Goal: Task Accomplishment & Management: Complete application form

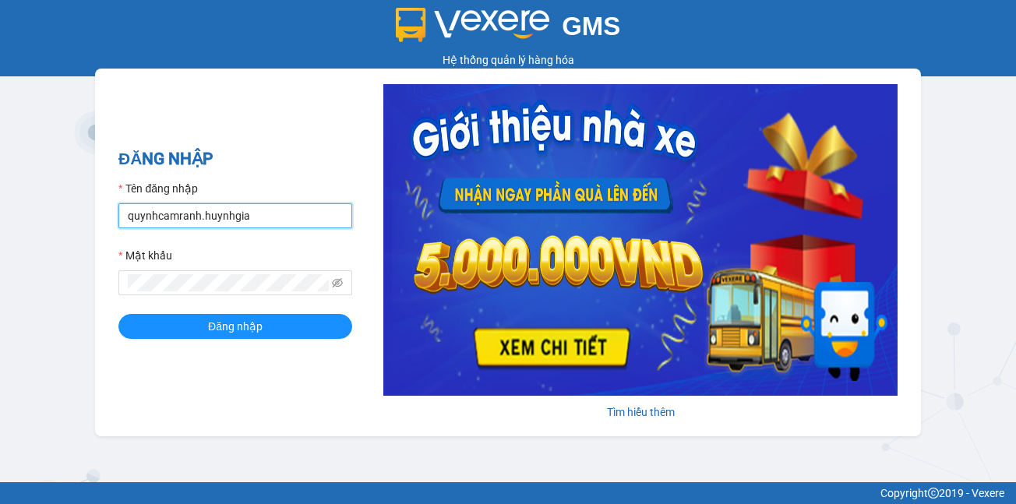
click at [280, 211] on input "quynhcamranh.huynhgia" at bounding box center [235, 215] width 234 height 25
type input "hongcr.huynhgia"
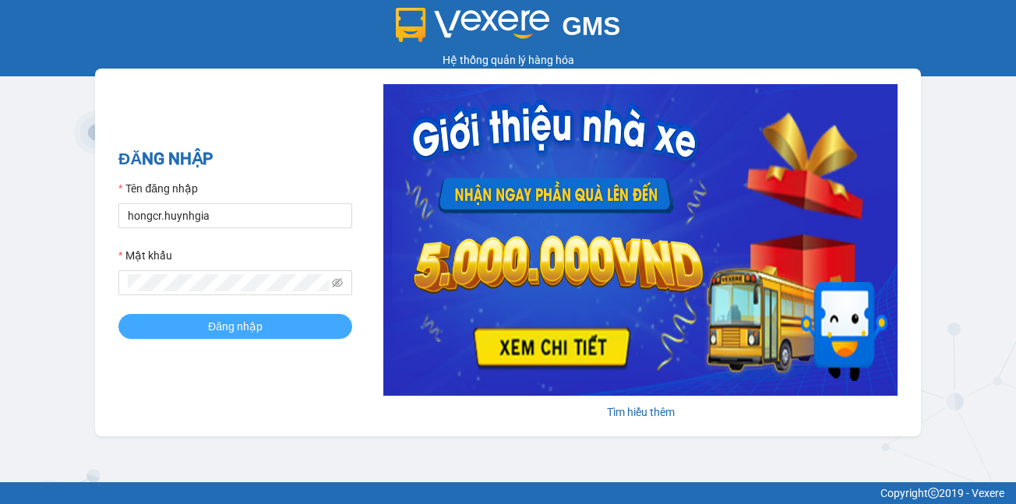
click at [240, 320] on span "Đăng nhập" at bounding box center [235, 326] width 55 height 17
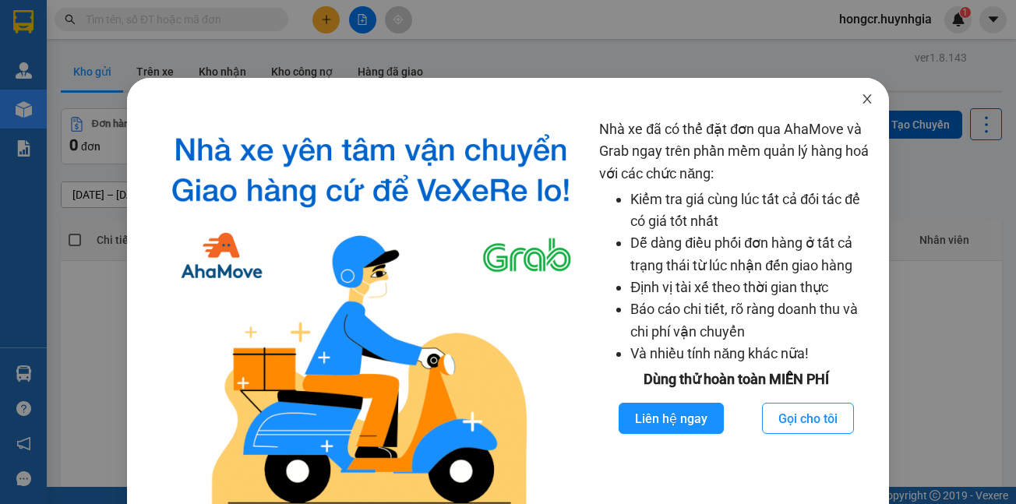
click at [863, 97] on icon "close" at bounding box center [867, 98] width 9 height 9
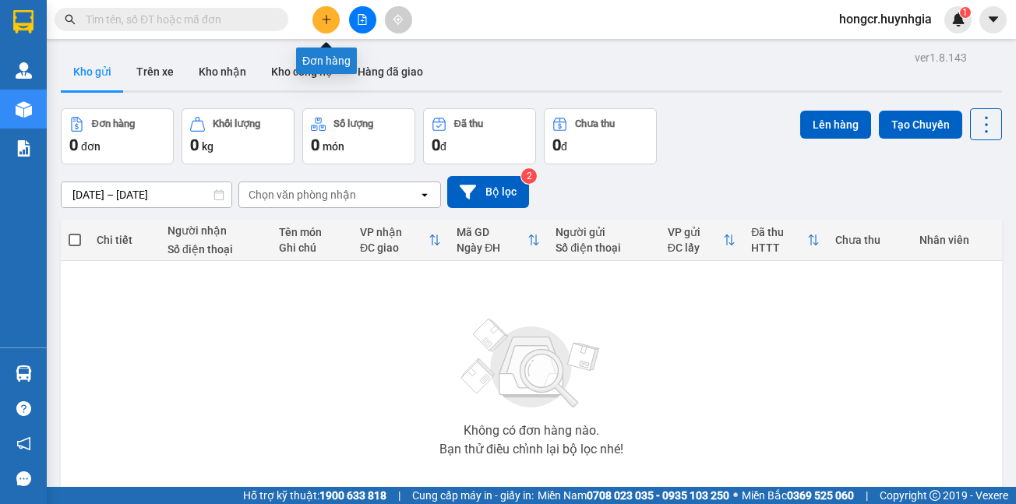
click at [322, 18] on icon "plus" at bounding box center [326, 19] width 11 height 11
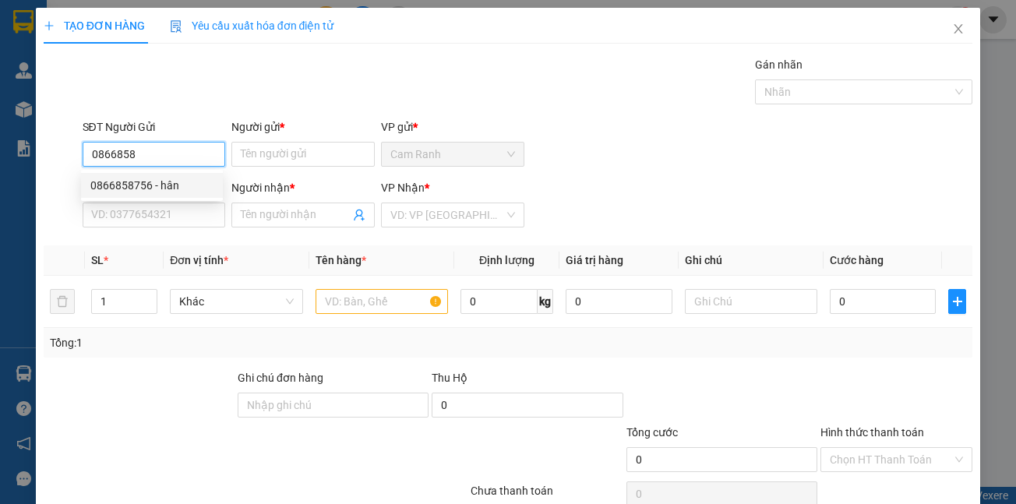
click at [176, 189] on div "0866858756 - hân" at bounding box center [151, 185] width 123 height 17
type input "0866858756"
type input "hân"
type input "0977658989"
type input "thảo"
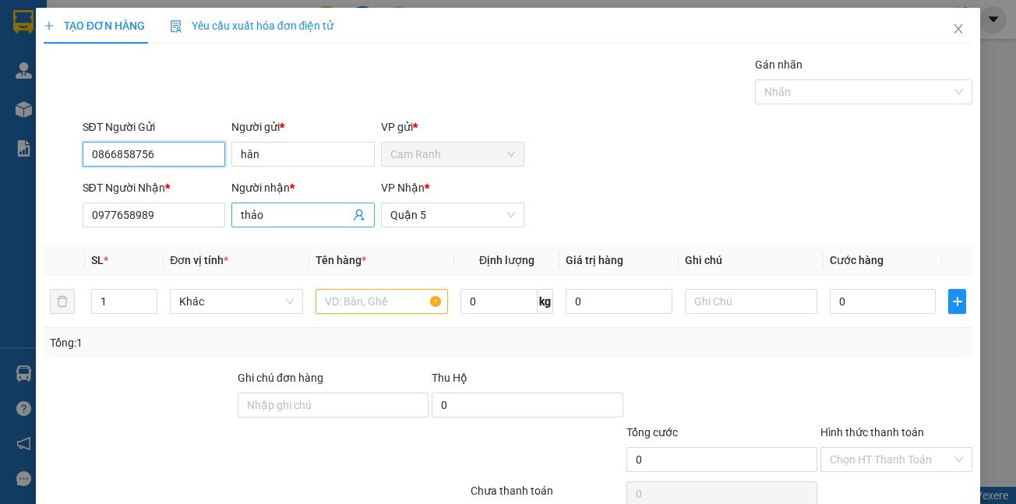
type input "0866858756"
click at [277, 213] on input "thảo" at bounding box center [295, 215] width 109 height 17
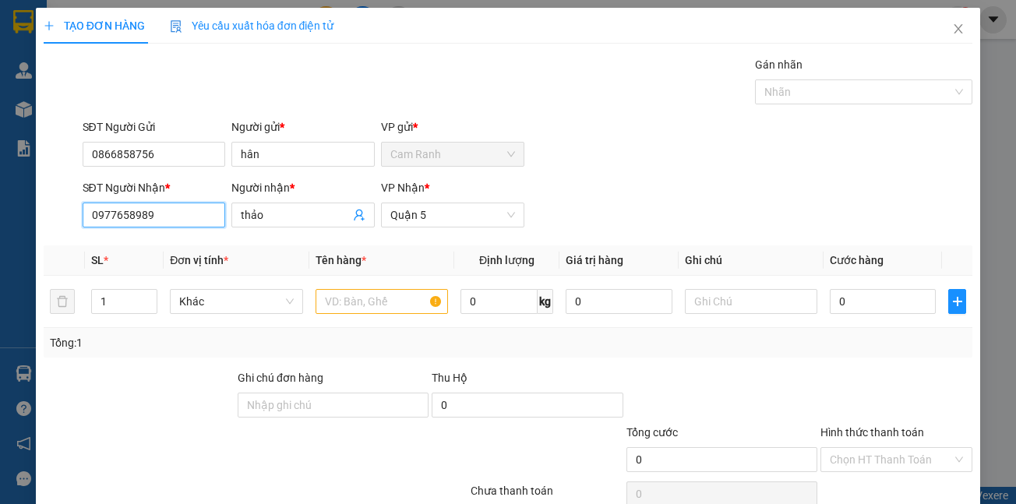
click at [175, 222] on input "0977658989" at bounding box center [154, 215] width 143 height 25
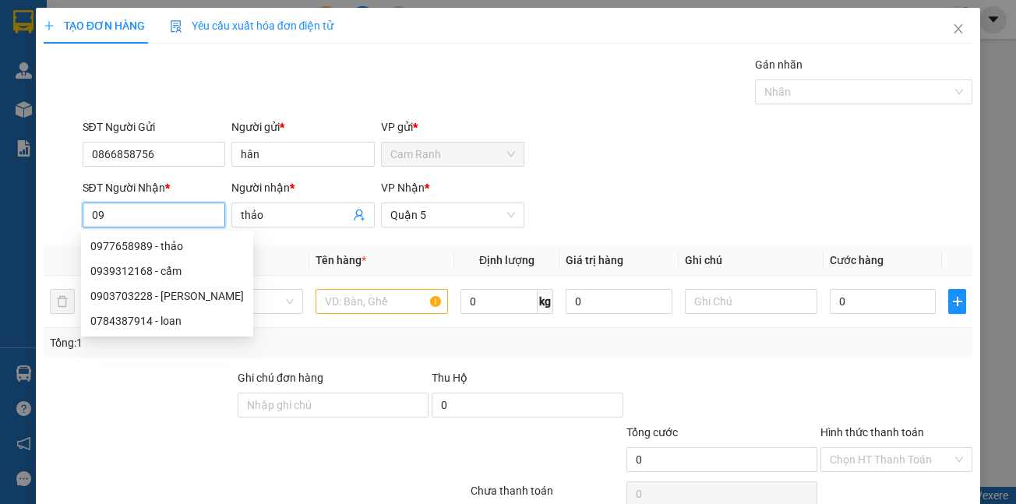
type input "0"
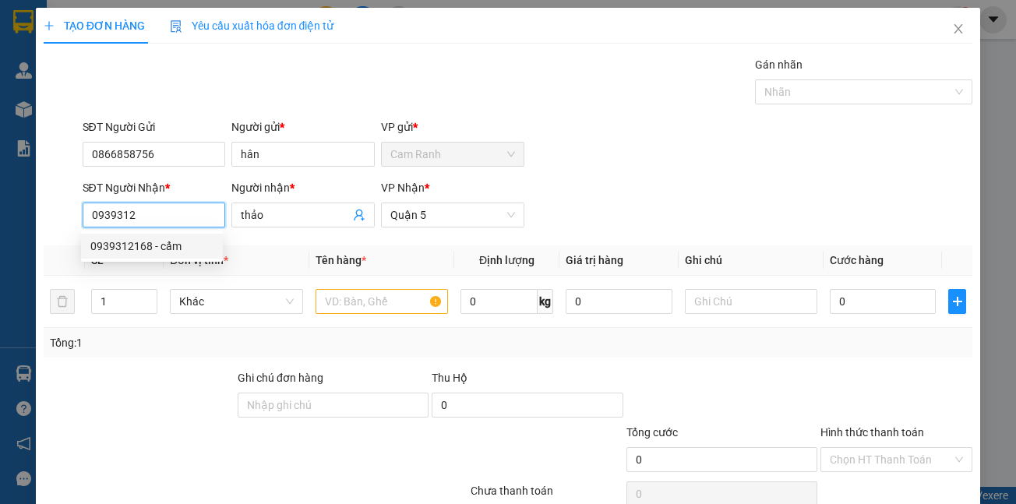
click at [171, 242] on div "0939312168 - cẩm" at bounding box center [151, 246] width 123 height 17
type input "0939312168"
type input "cẩm"
type input "0939312168"
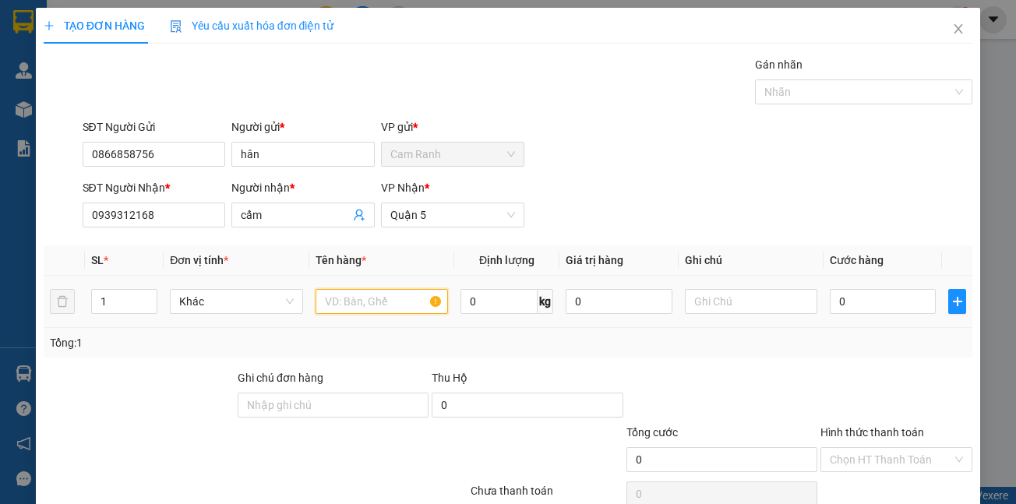
click at [333, 291] on input "text" at bounding box center [382, 301] width 132 height 25
type input "bao"
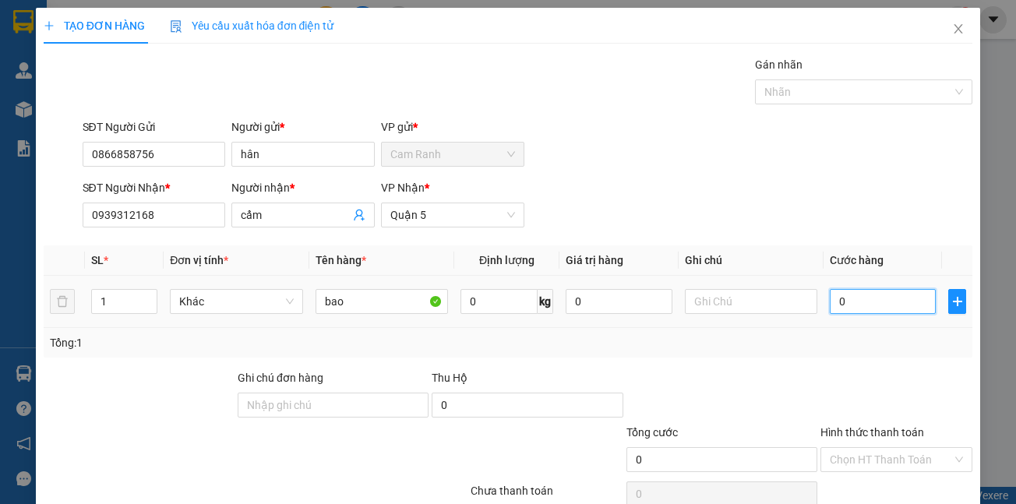
click at [844, 295] on input "0" at bounding box center [883, 301] width 106 height 25
type input "4"
type input "40"
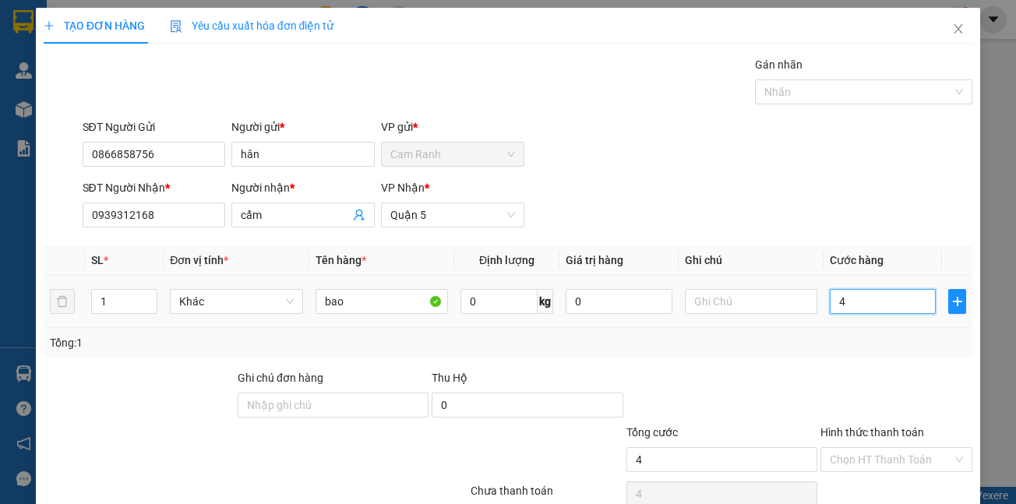
type input "40"
type input "400"
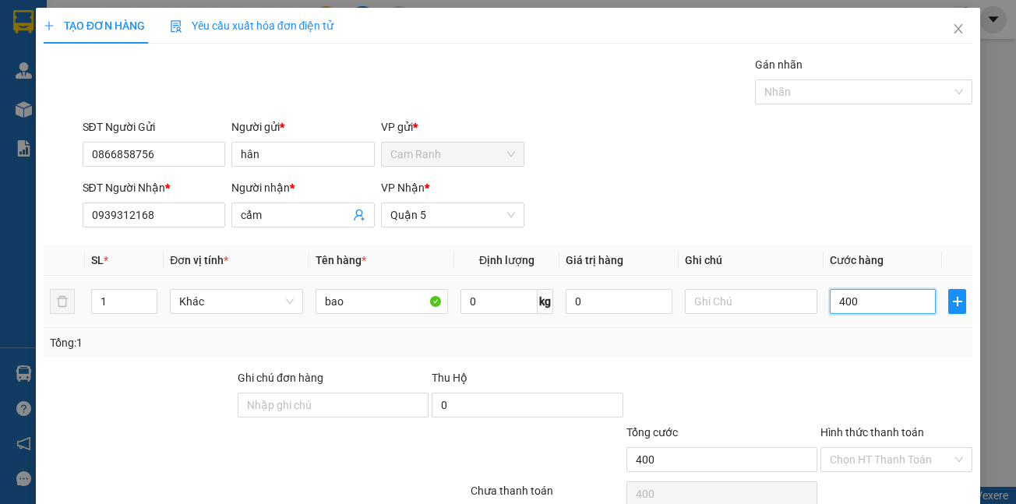
type input "4.000"
type input "40.000"
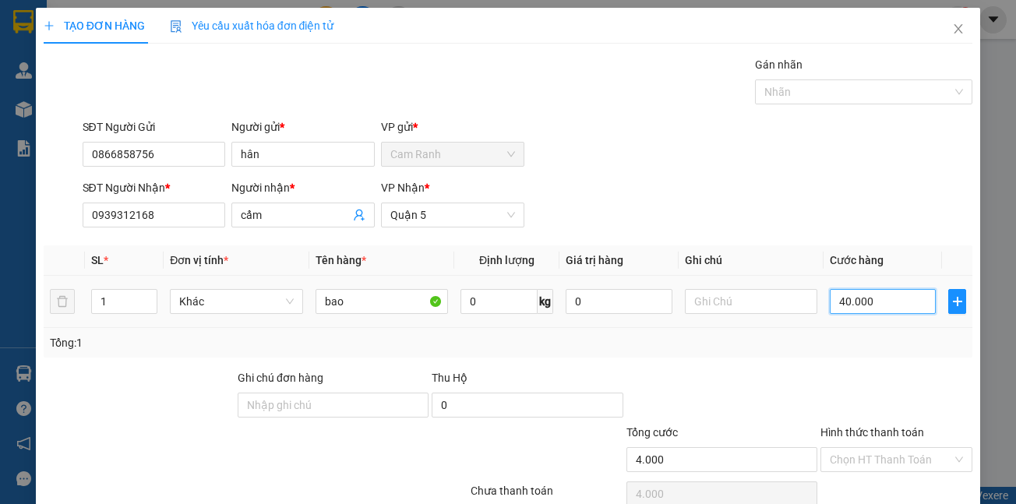
type input "40.000"
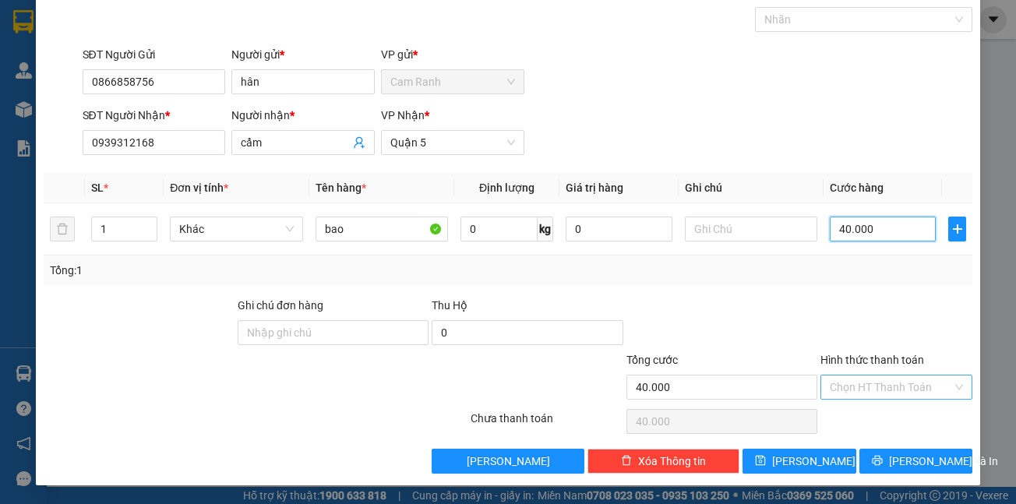
type input "40.000"
click at [832, 380] on input "Hình thức thanh toán" at bounding box center [891, 387] width 122 height 23
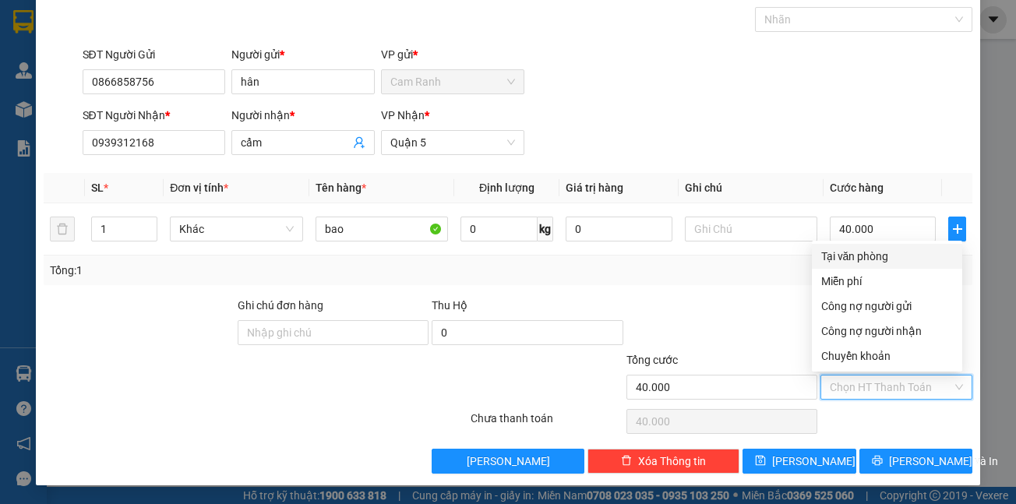
click at [845, 257] on div "Tại văn phòng" at bounding box center [887, 256] width 132 height 17
type input "0"
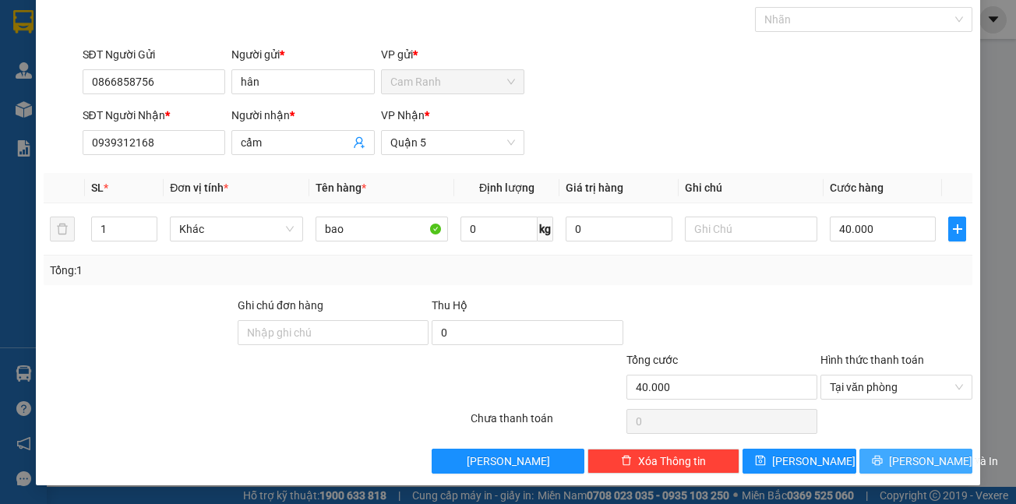
click at [897, 463] on span "Lưu và In" at bounding box center [943, 461] width 109 height 17
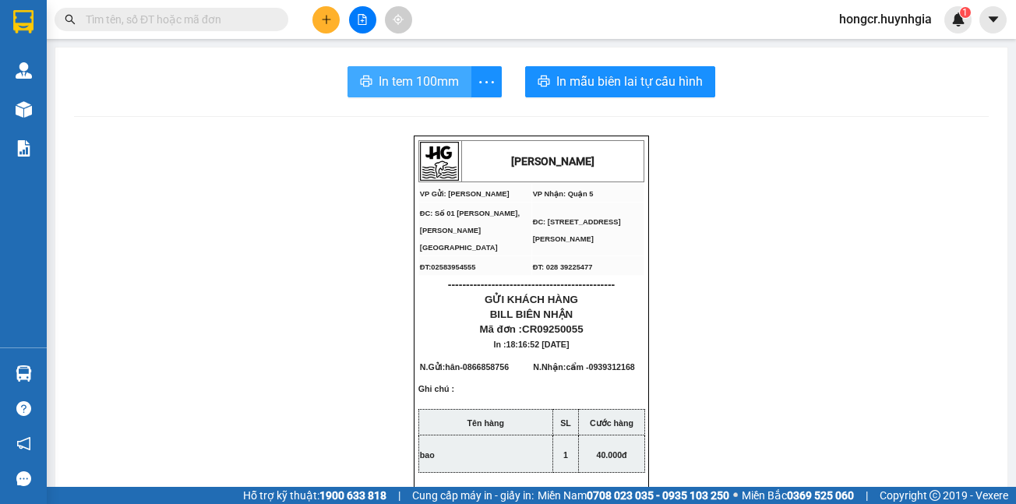
click at [435, 84] on span "In tem 100mm" at bounding box center [419, 81] width 80 height 19
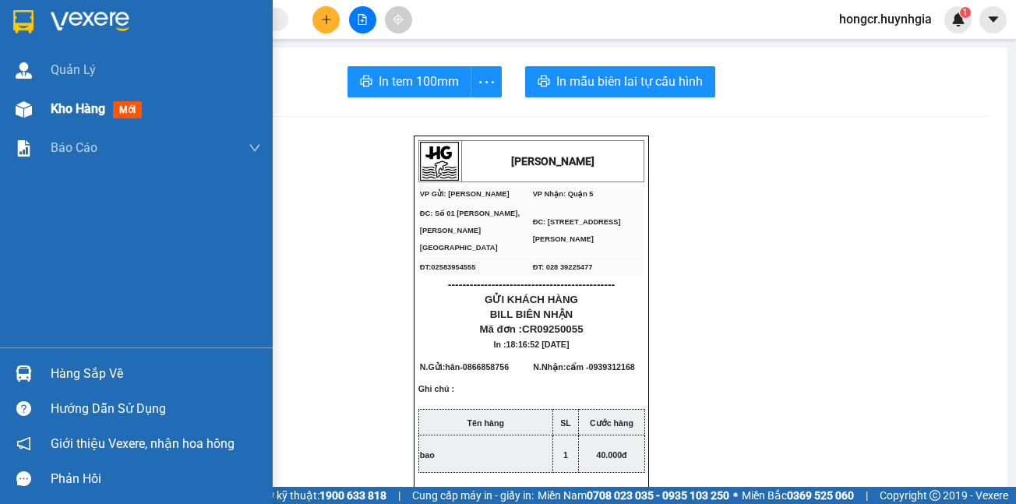
click at [62, 105] on span "Kho hàng" at bounding box center [78, 108] width 55 height 15
